Goal: Find specific page/section: Find specific page/section

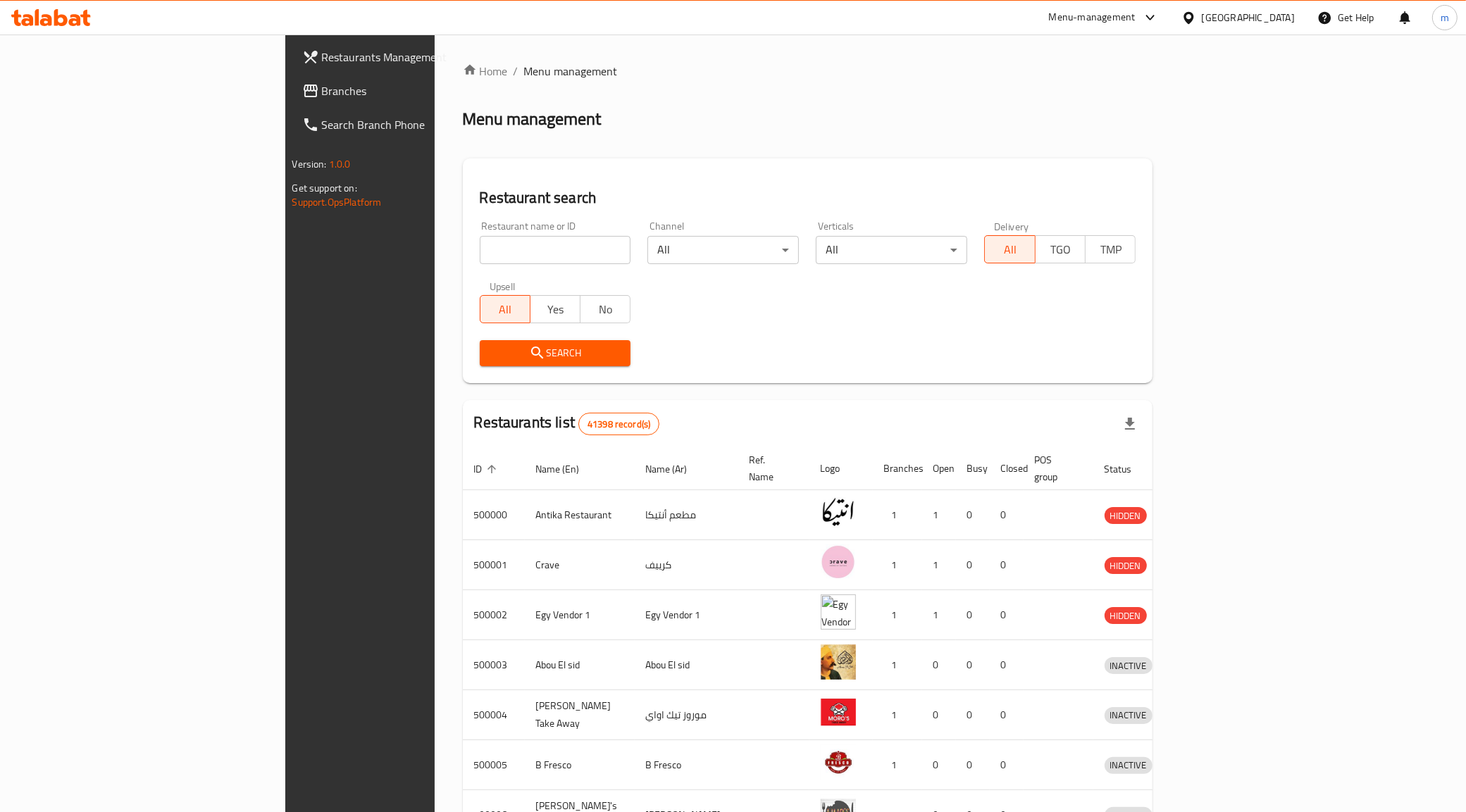
click at [494, 238] on input "search" at bounding box center [555, 250] width 151 height 29
paste input "779613"
type input "779613"
click button "Search" at bounding box center [555, 352] width 151 height 26
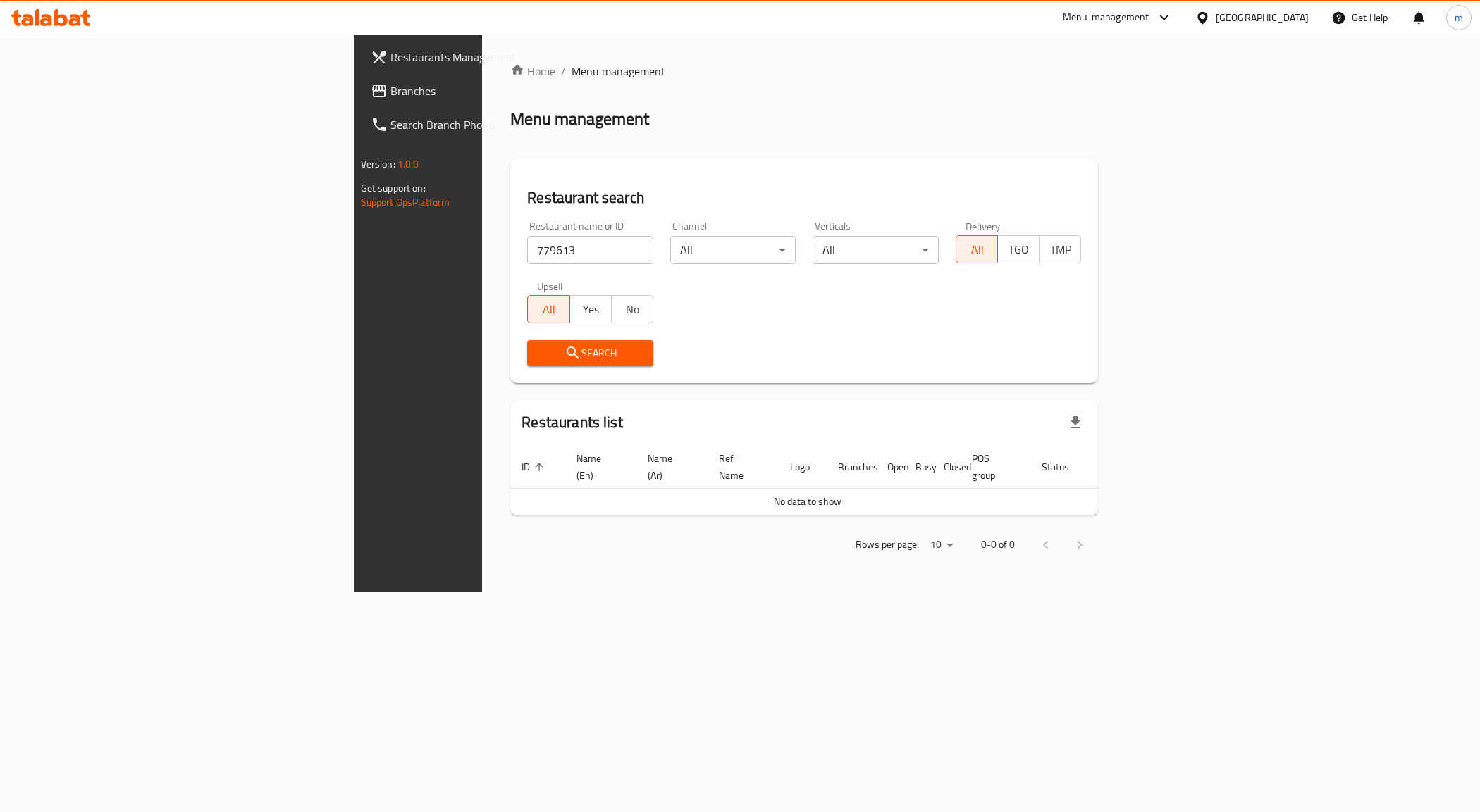
click at [1301, 18] on div "[GEOGRAPHIC_DATA]" at bounding box center [1262, 17] width 93 height 15
click at [1125, 232] on div "[GEOGRAPHIC_DATA]" at bounding box center [1155, 239] width 115 height 32
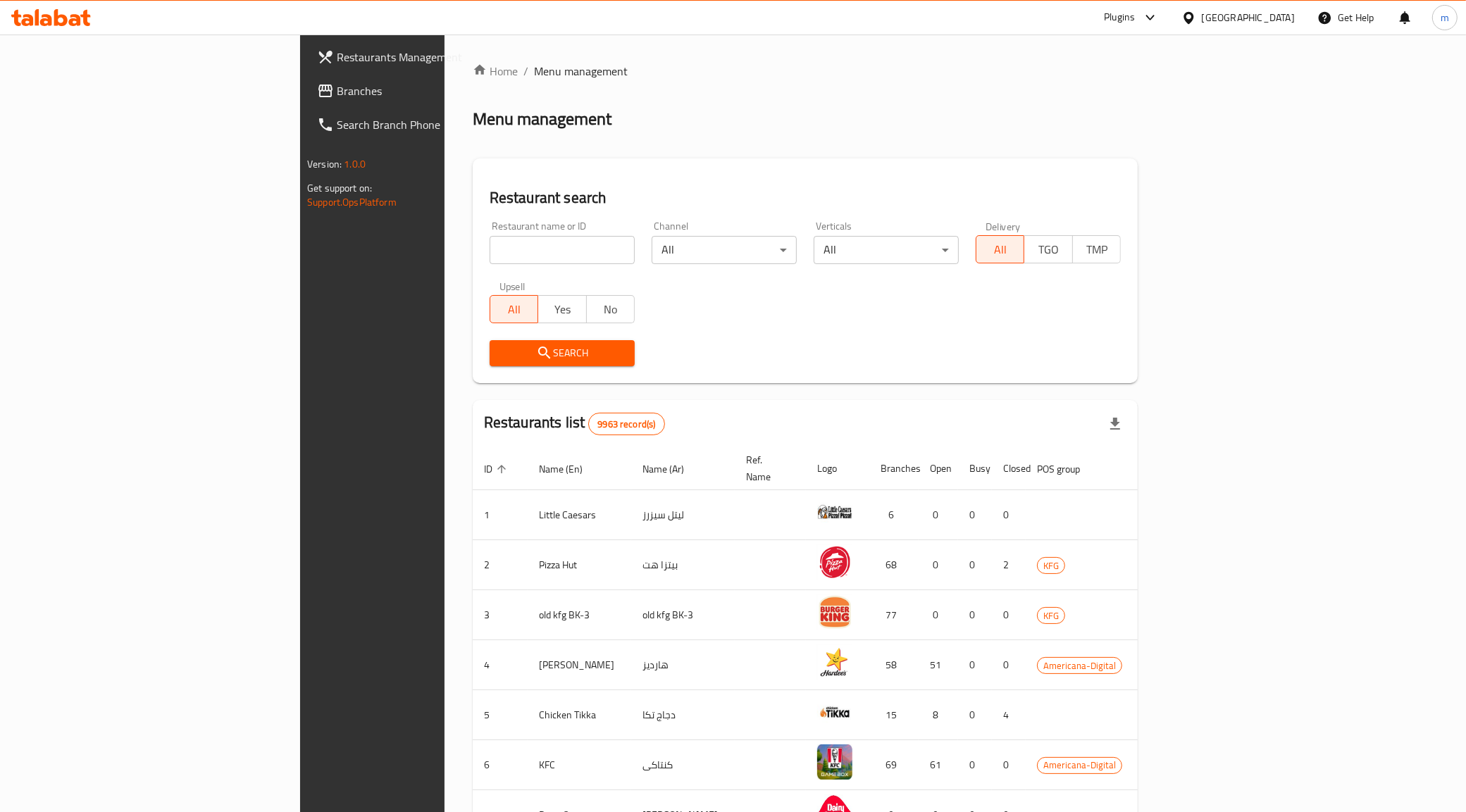
click at [337, 89] on span "Branches" at bounding box center [435, 91] width 197 height 17
